Goal: Task Accomplishment & Management: Manage account settings

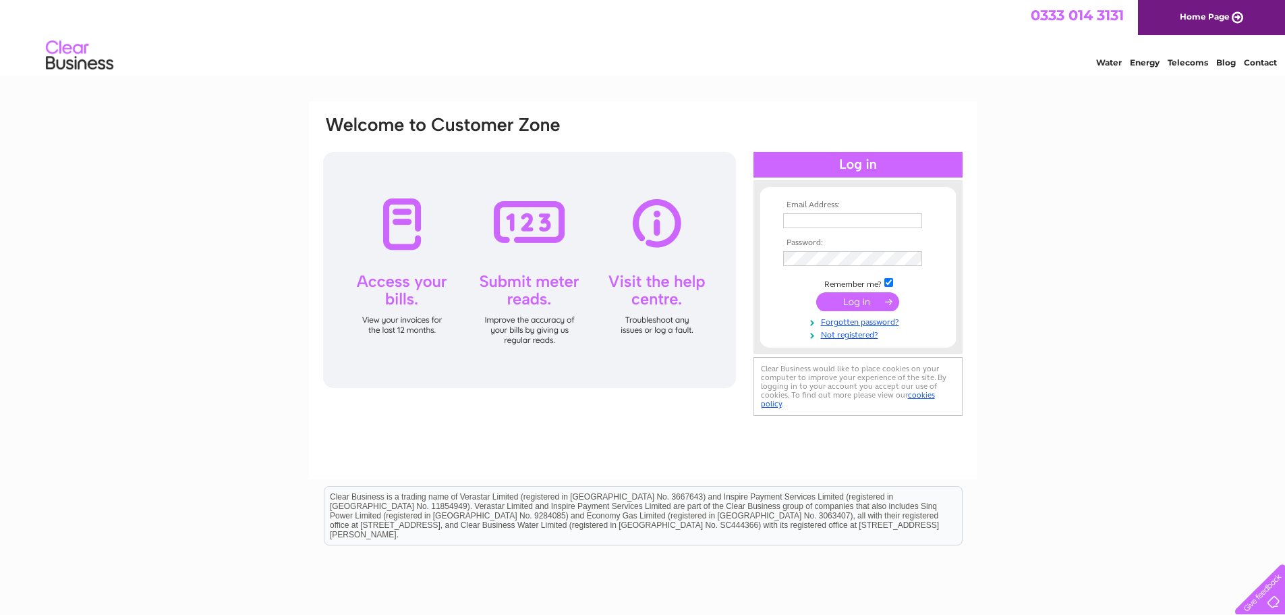
type input "[EMAIL_ADDRESS][DOMAIN_NAME]"
click at [878, 308] on input "submit" at bounding box center [857, 301] width 83 height 19
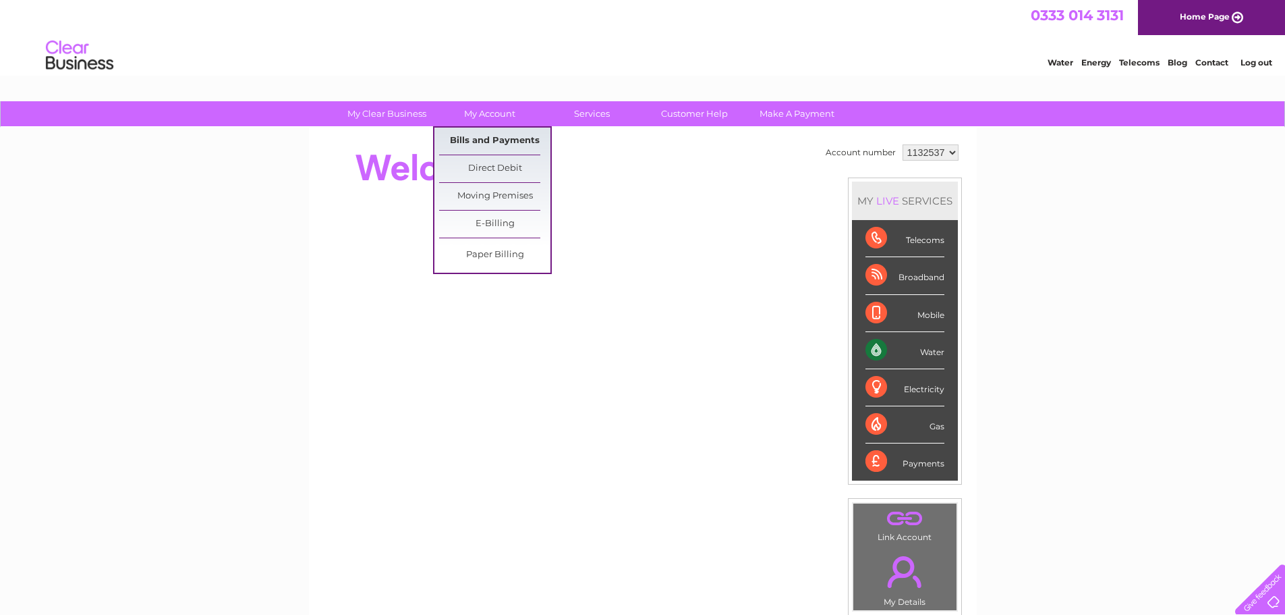
click at [498, 144] on link "Bills and Payments" at bounding box center [494, 140] width 111 height 27
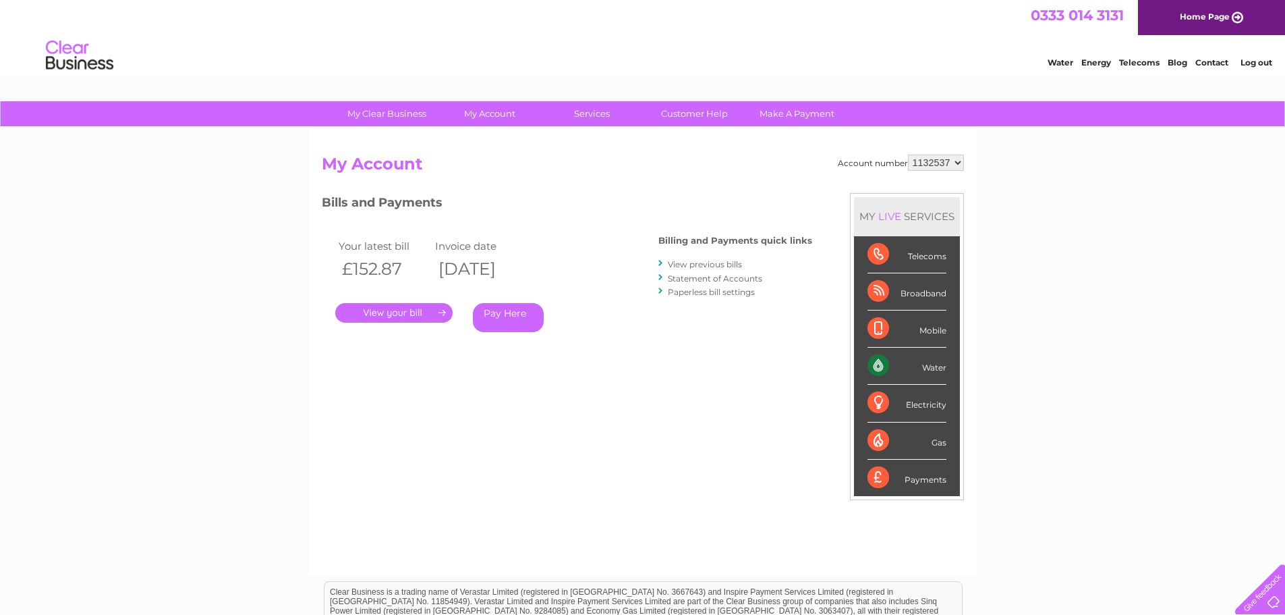
click at [414, 313] on link "." at bounding box center [393, 313] width 117 height 20
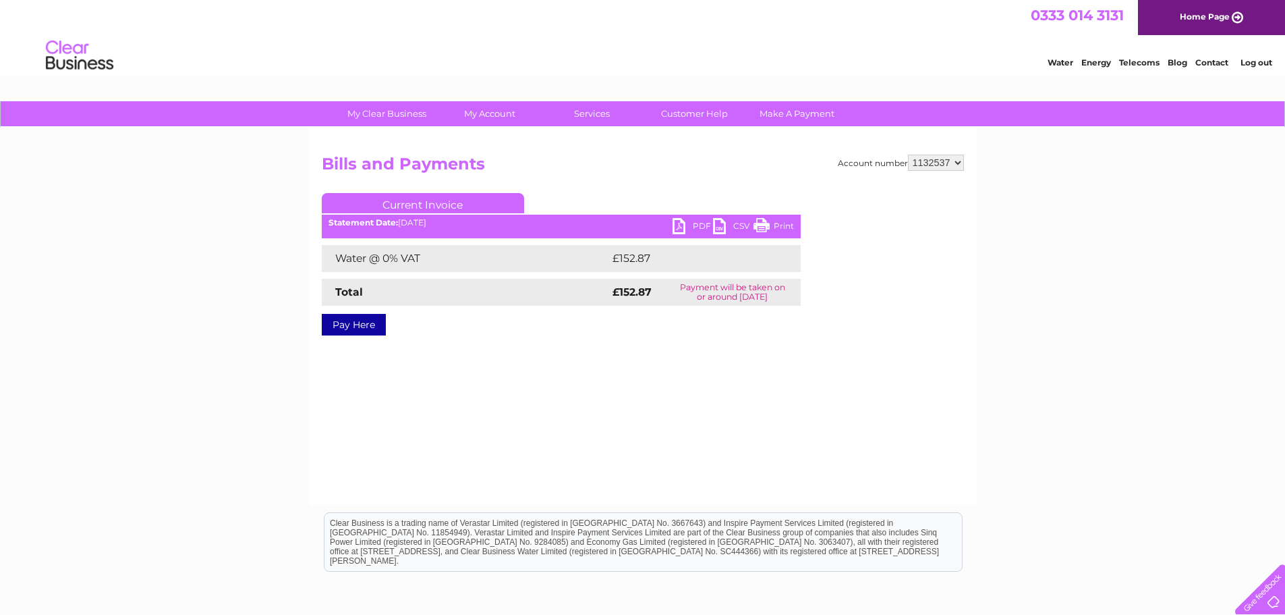
click at [693, 219] on link "PDF" at bounding box center [693, 228] width 40 height 20
